Goal: Transaction & Acquisition: Download file/media

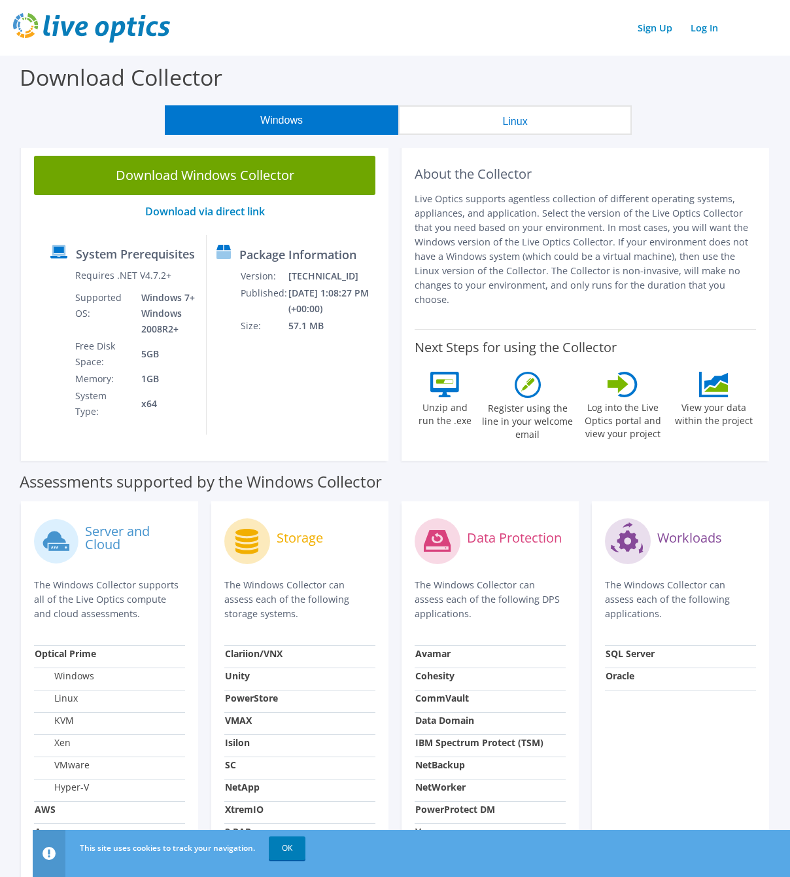
drag, startPoint x: 416, startPoint y: 202, endPoint x: 758, endPoint y: 286, distance: 353.1
click at [758, 286] on div "About the Collector Live Optics supports agentless collection of different oper…" at bounding box center [586, 302] width 368 height 318
drag, startPoint x: 758, startPoint y: 286, endPoint x: 722, endPoint y: 281, distance: 37.0
click at [723, 281] on p "Live Optics supports agentless collection of different operating systems, appli…" at bounding box center [586, 249] width 342 height 115
click at [614, 256] on p "Live Optics supports agentless collection of different operating systems, appli…" at bounding box center [586, 249] width 342 height 115
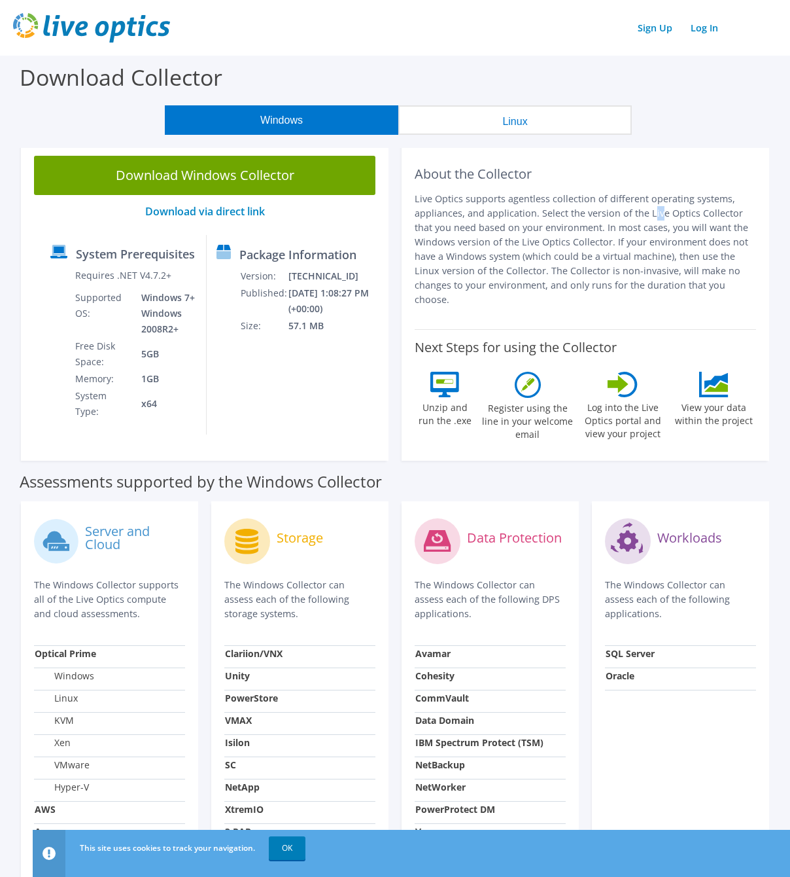
drag, startPoint x: 548, startPoint y: 213, endPoint x: 559, endPoint y: 211, distance: 11.9
click at [559, 211] on p "Live Optics supports agentless collection of different operating systems, appli…" at bounding box center [586, 249] width 342 height 115
drag, startPoint x: 559, startPoint y: 211, endPoint x: 567, endPoint y: 224, distance: 15.3
click at [567, 222] on p "Live Optics supports agentless collection of different operating systems, appli…" at bounding box center [586, 249] width 342 height 115
click at [490, 123] on button "Linux" at bounding box center [516, 119] width 234 height 29
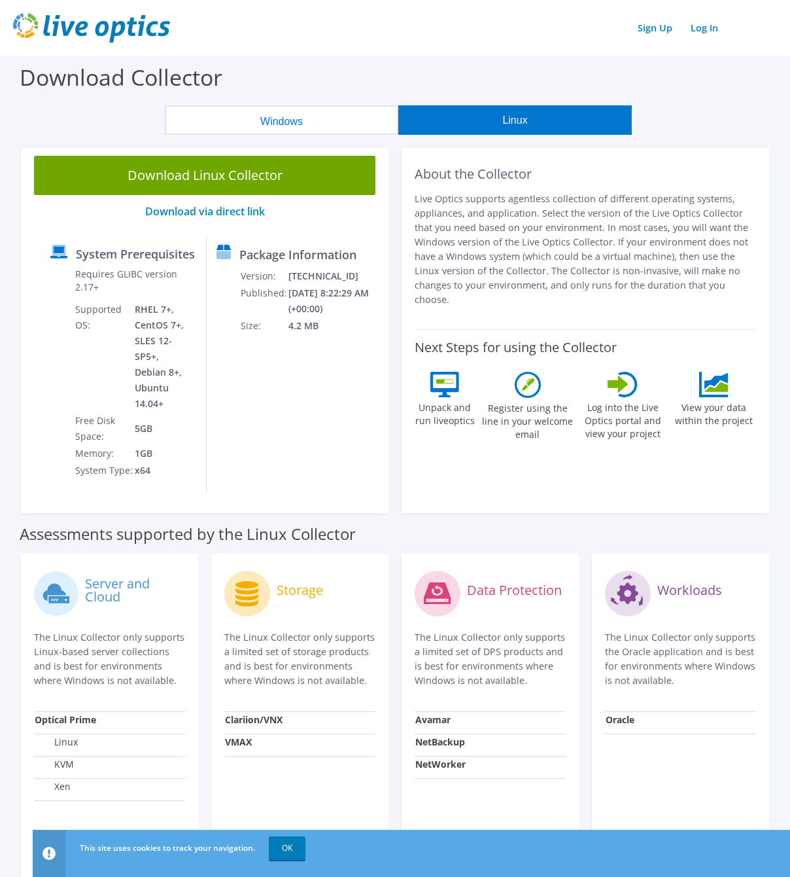
click at [353, 120] on button "Windows" at bounding box center [282, 119] width 234 height 29
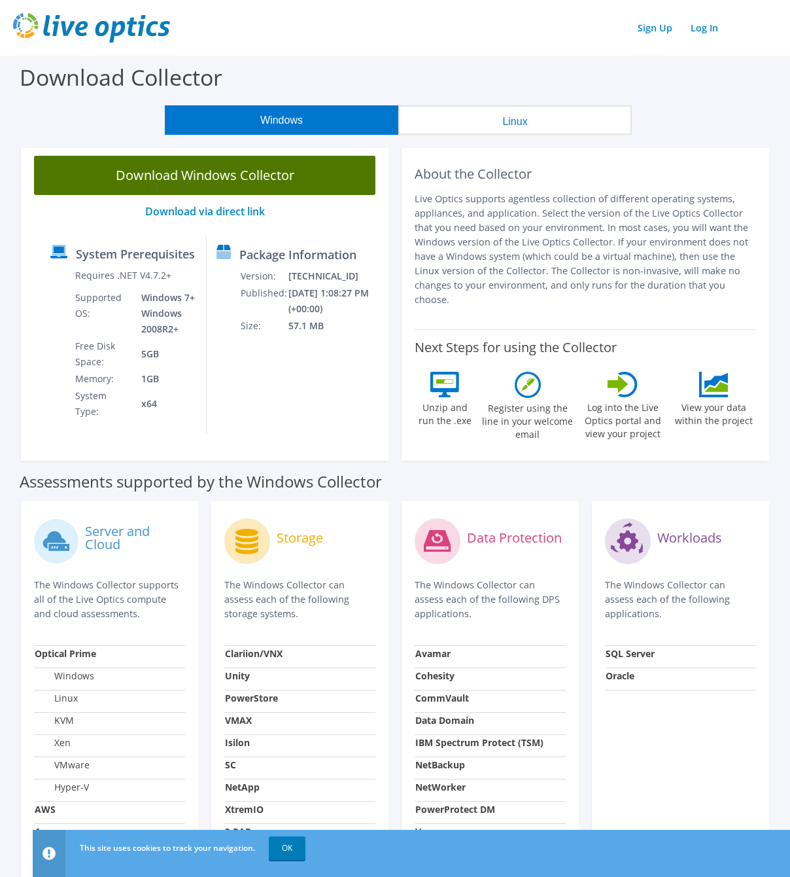
click at [239, 171] on link "Download Windows Collector" at bounding box center [205, 175] width 342 height 39
